Goal: Navigation & Orientation: Find specific page/section

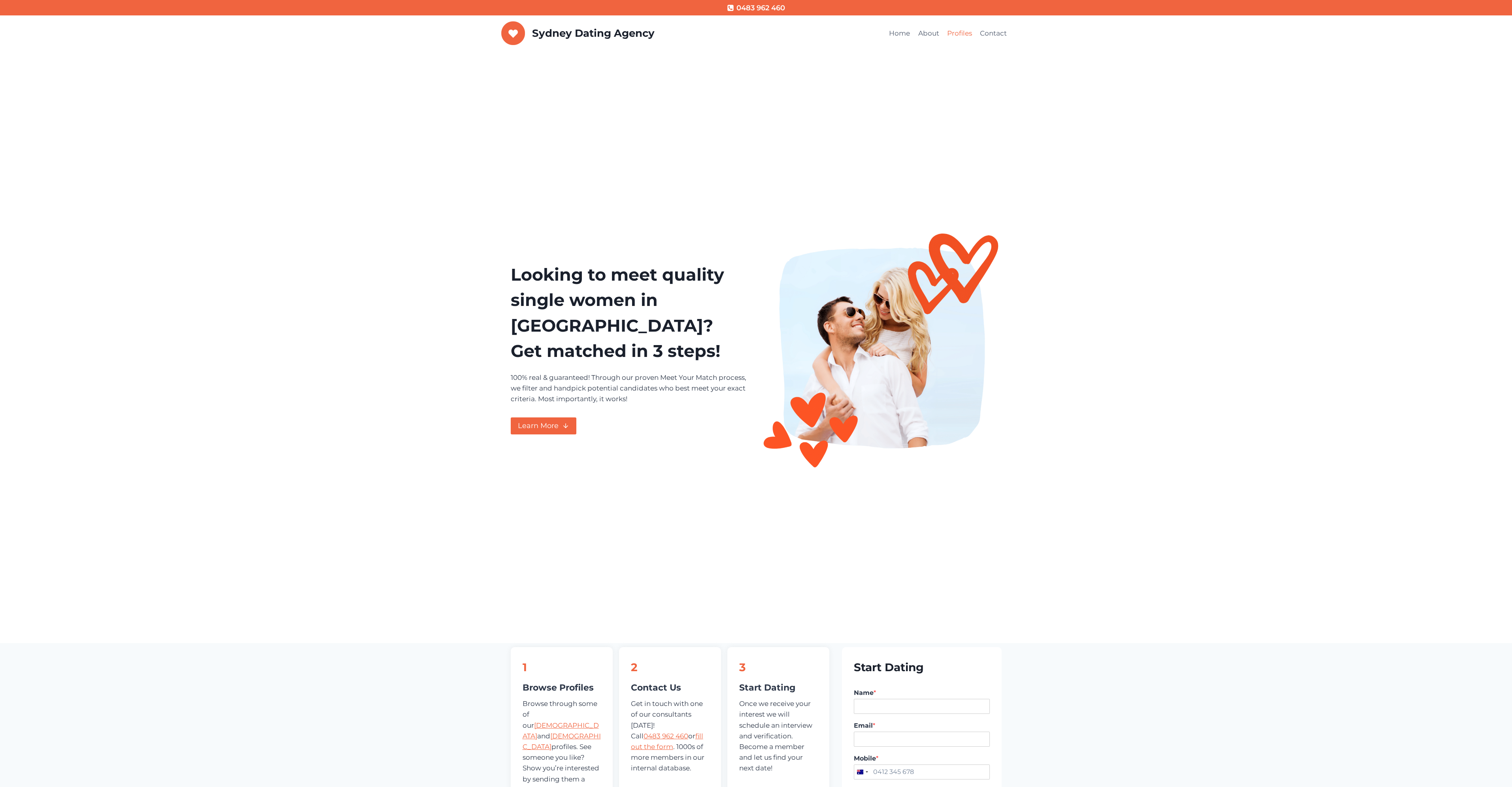
click at [962, 39] on link "Profiles" at bounding box center [960, 34] width 33 height 19
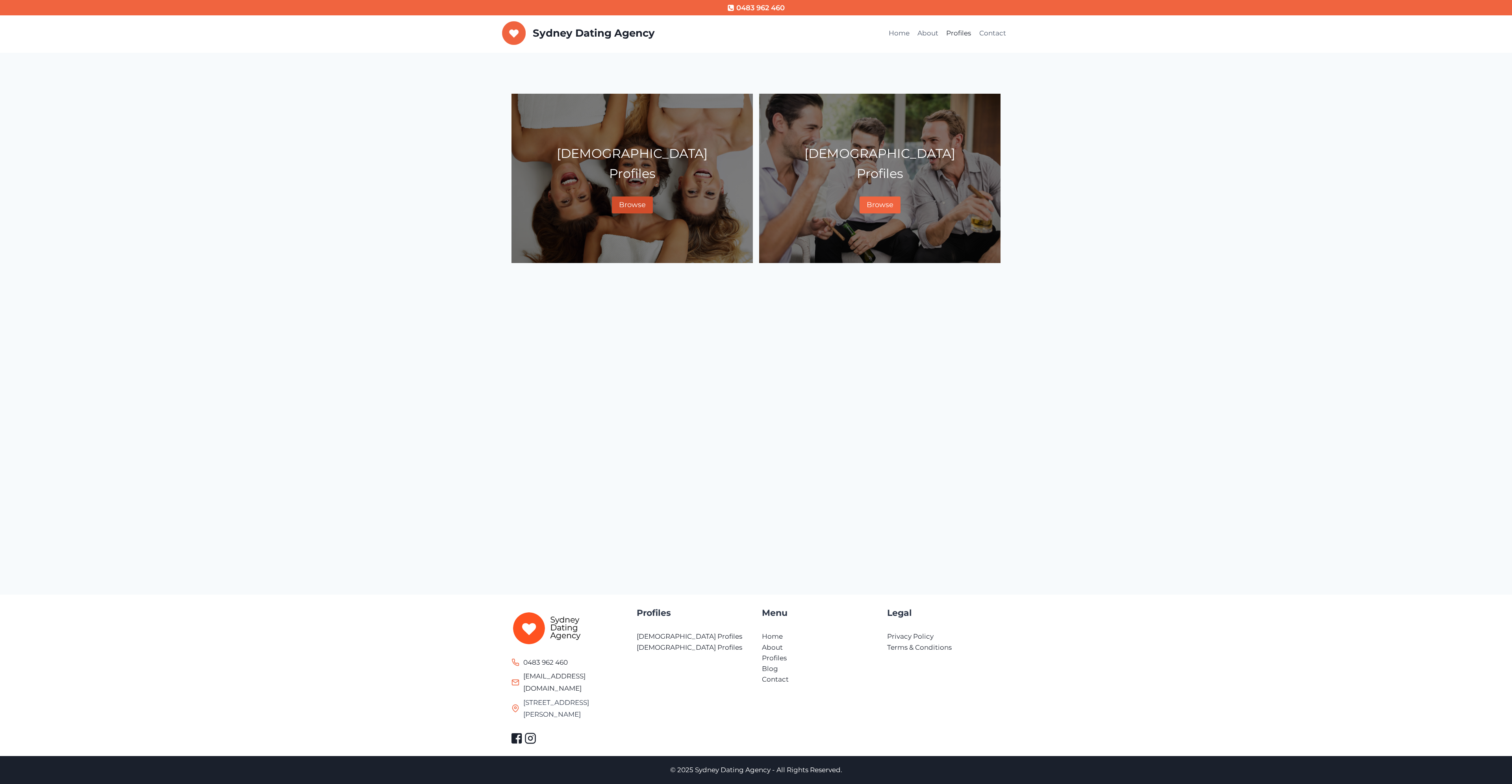
click at [625, 209] on link "Browse" at bounding box center [632, 205] width 41 height 17
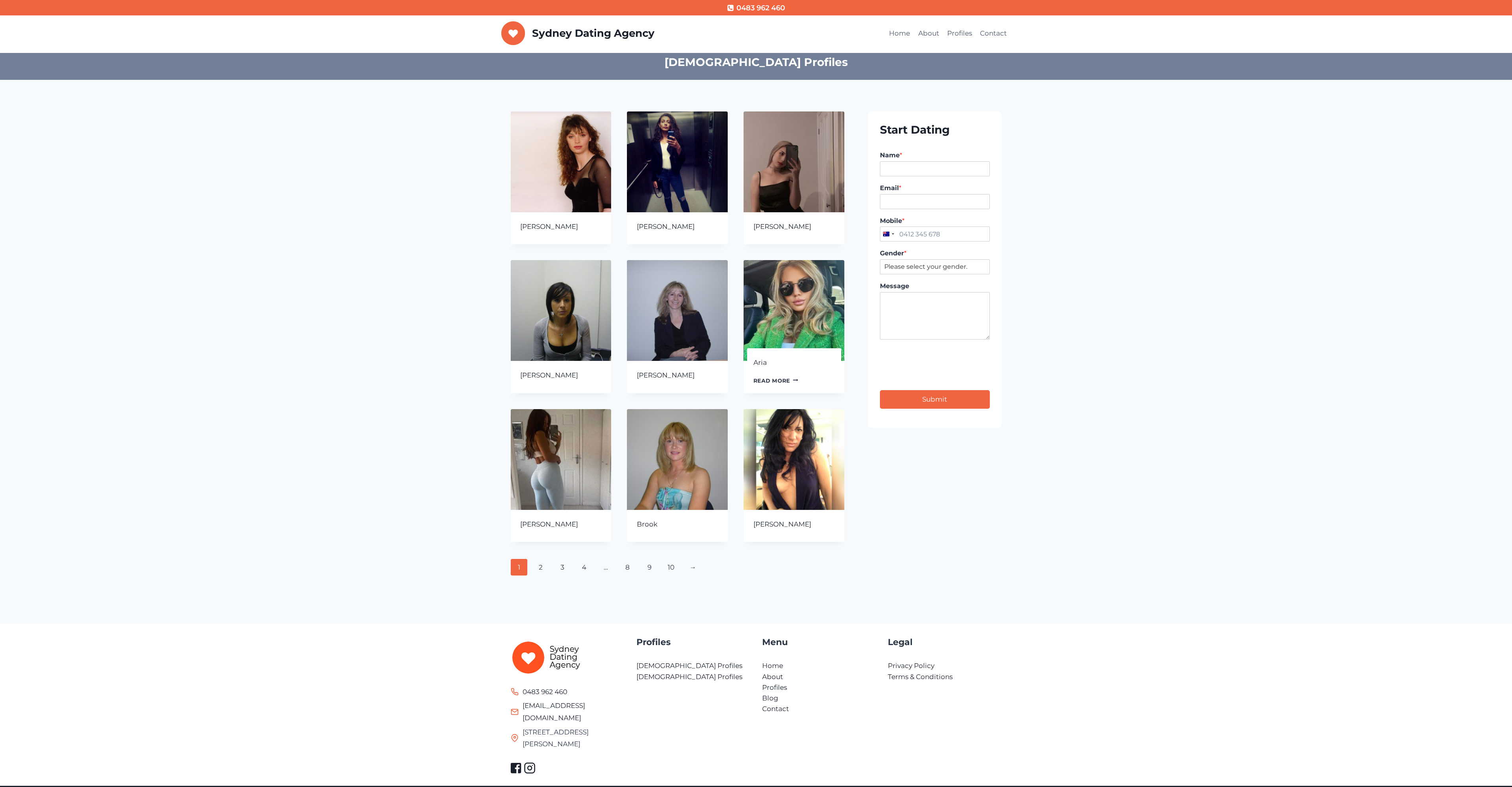
scroll to position [11, 0]
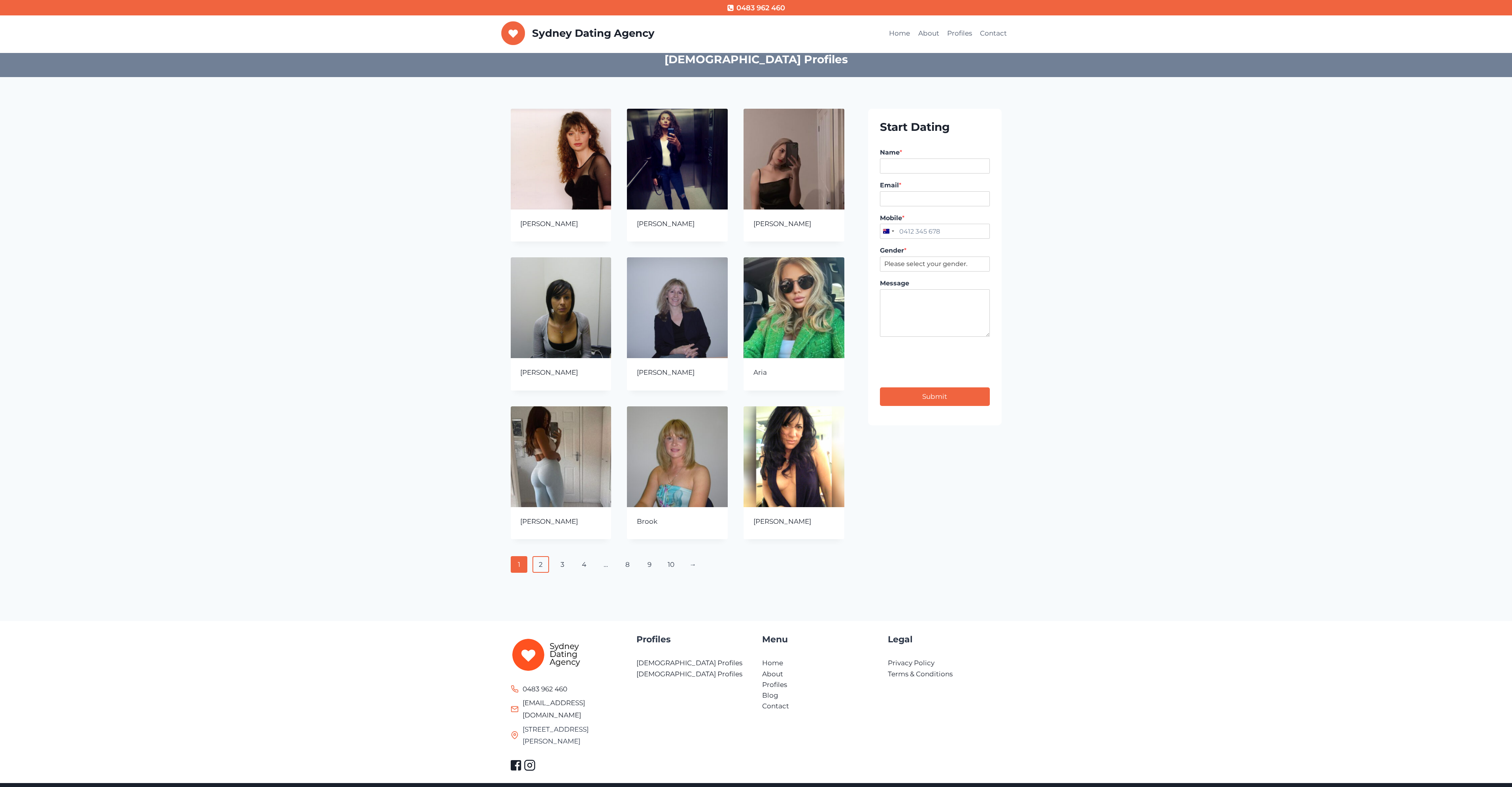
click at [539, 566] on link "2" at bounding box center [541, 564] width 17 height 16
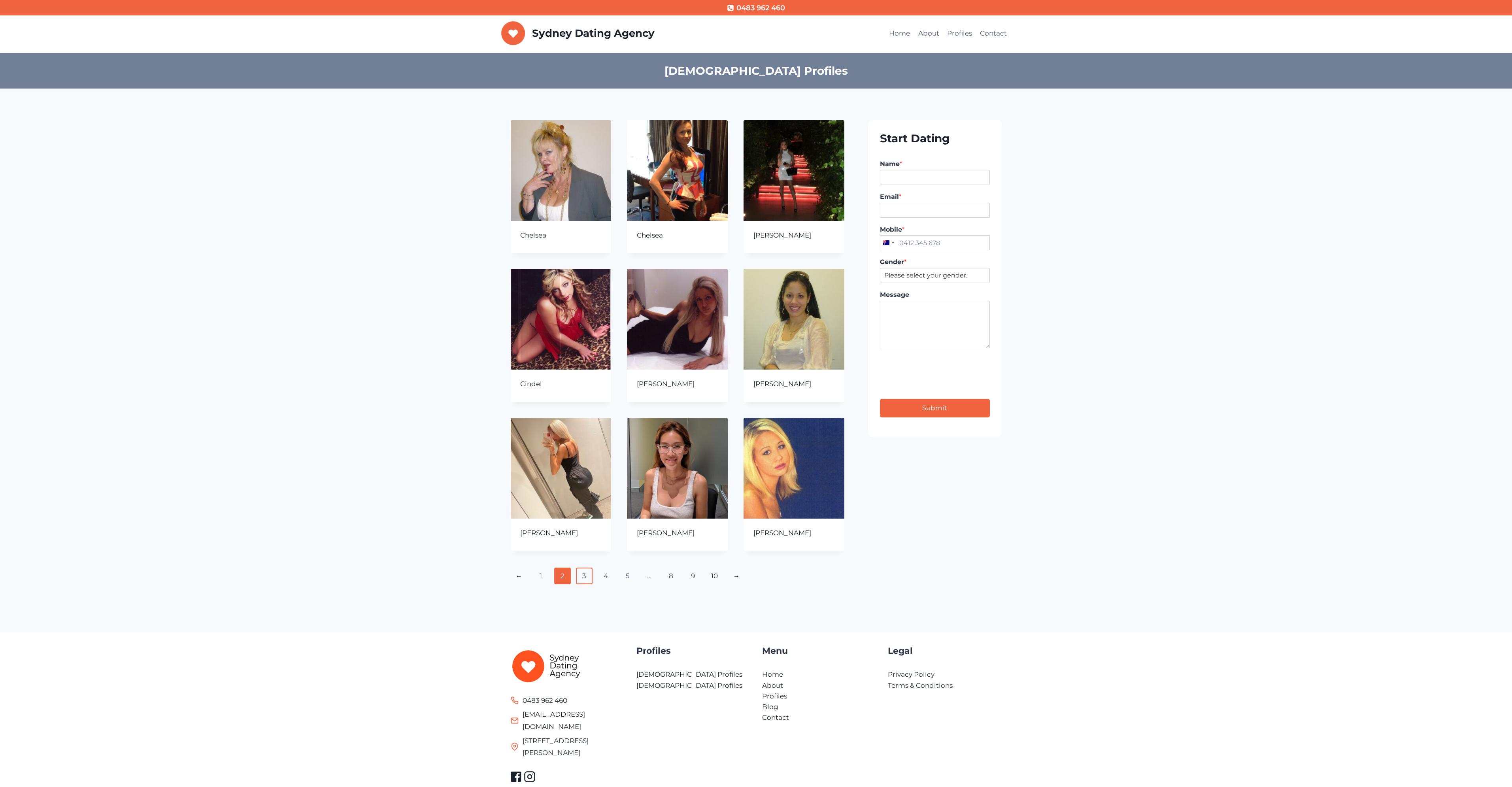
click at [580, 574] on link "3" at bounding box center [584, 576] width 17 height 16
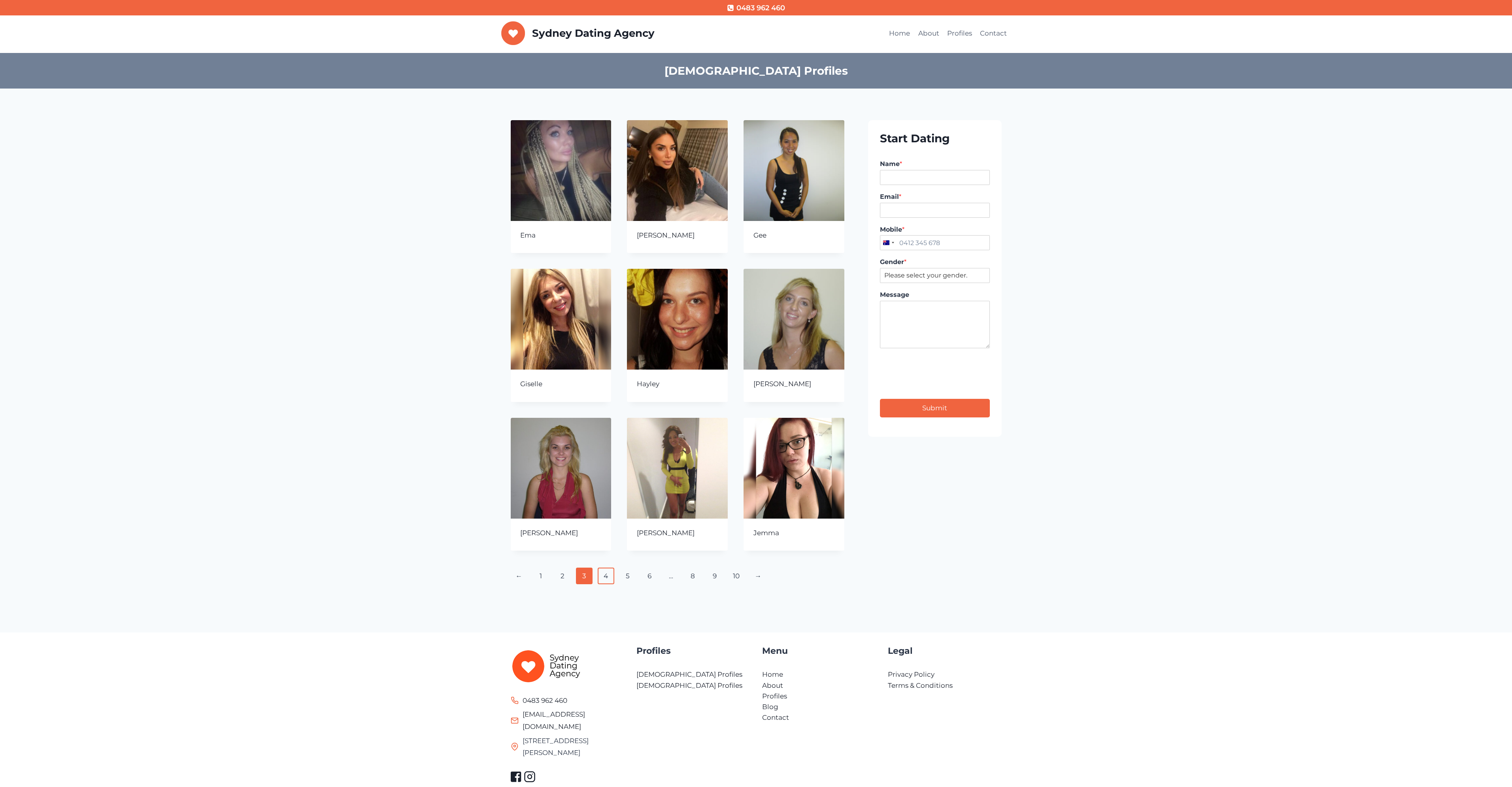
click at [602, 581] on link "4" at bounding box center [606, 576] width 17 height 16
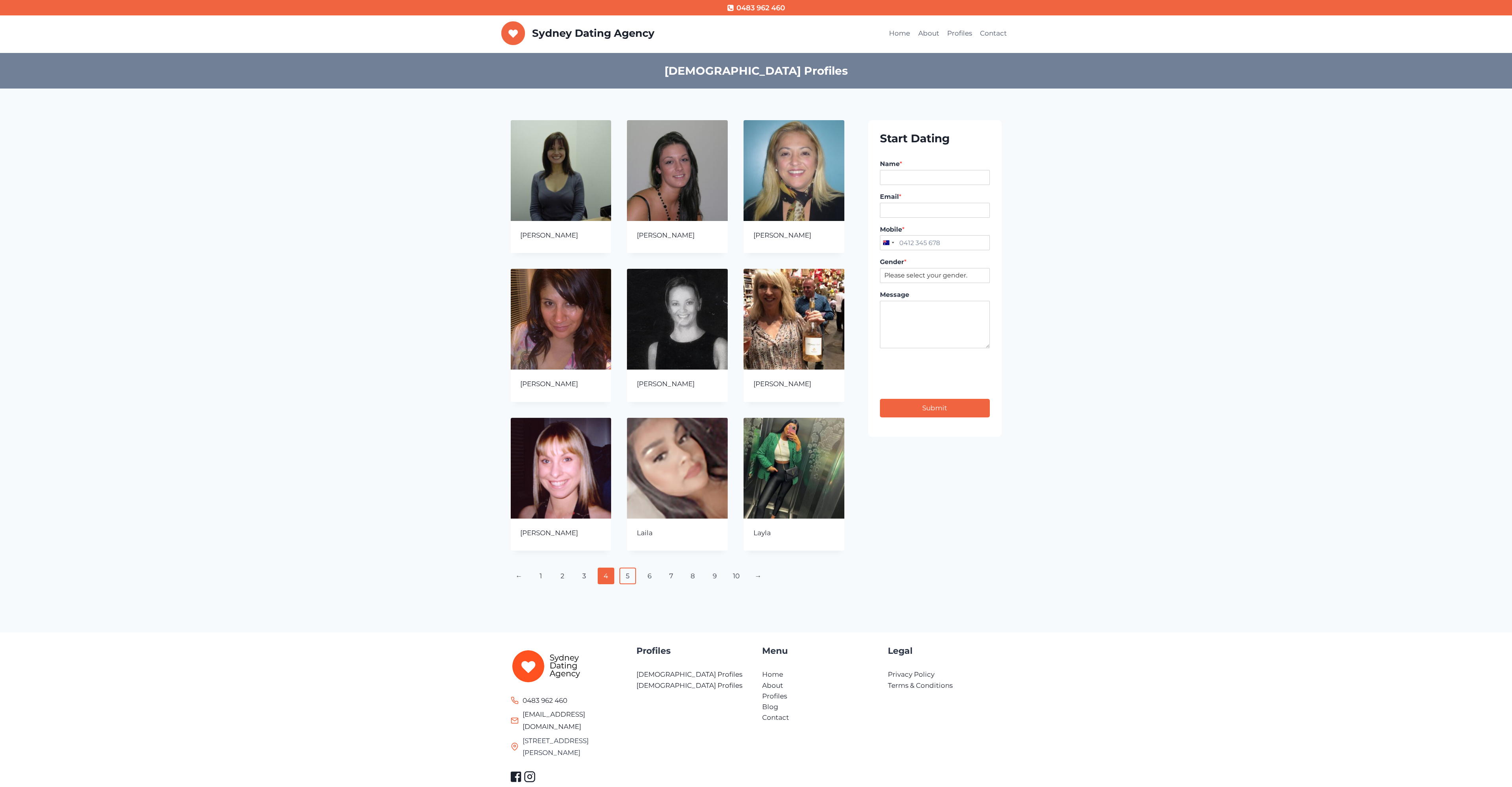
click at [627, 580] on link "5" at bounding box center [628, 576] width 17 height 16
